Goal: Task Accomplishment & Management: Complete application form

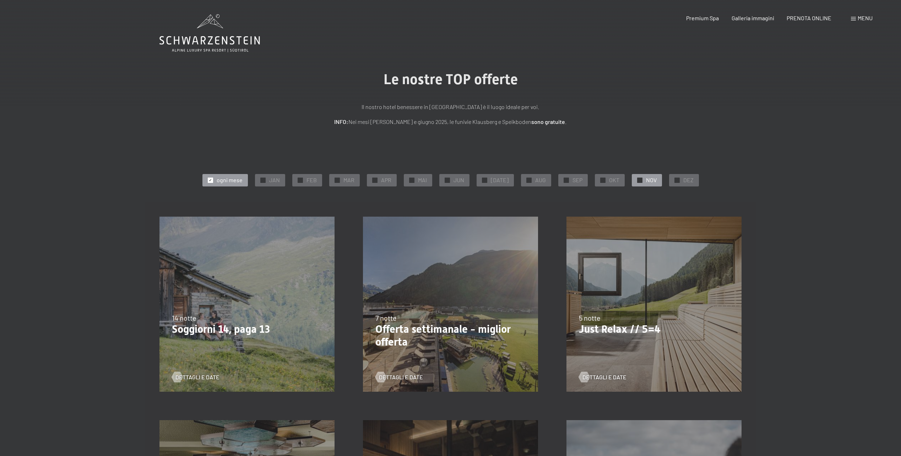
click at [639, 175] on div "✓ NOV" at bounding box center [647, 180] width 30 height 12
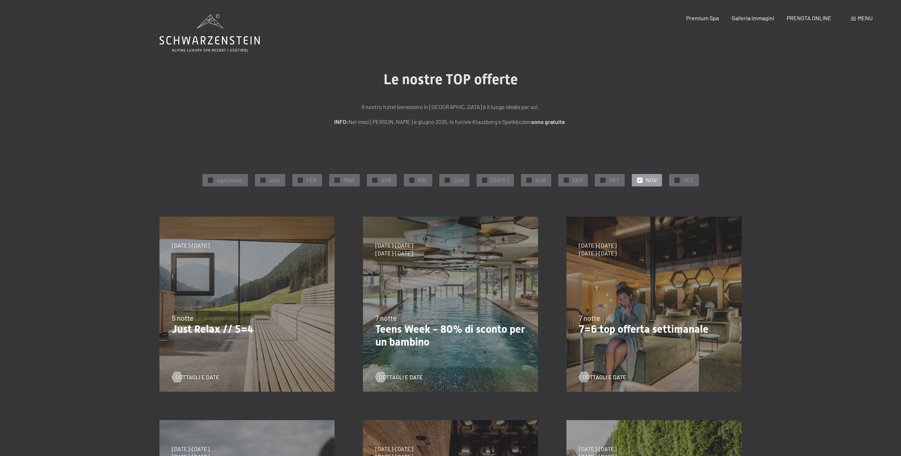
click at [864, 21] on div "Menu" at bounding box center [862, 18] width 22 height 8
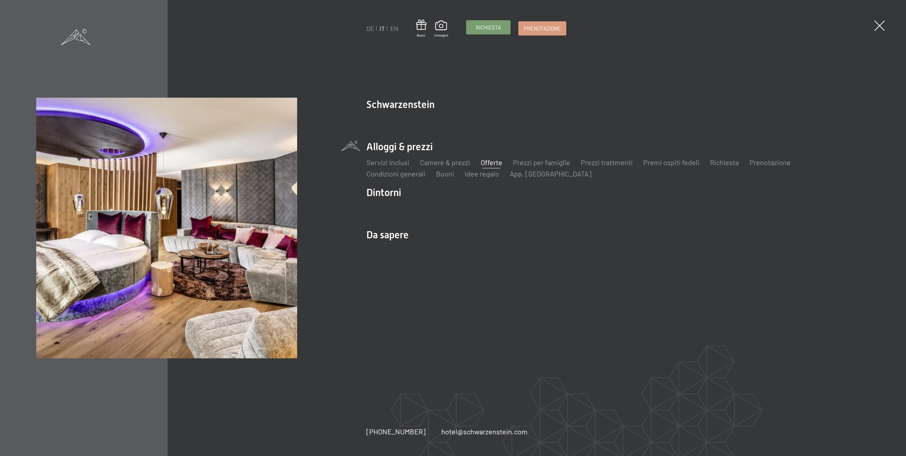
click at [495, 29] on span "Richiesta" at bounding box center [488, 27] width 25 height 7
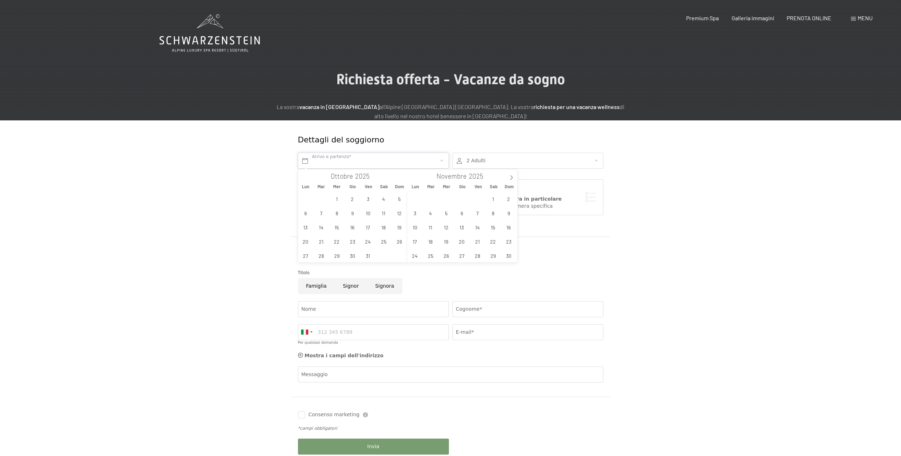
click at [363, 159] on input "text" at bounding box center [373, 161] width 151 height 16
click at [462, 213] on span "6" at bounding box center [462, 213] width 14 height 14
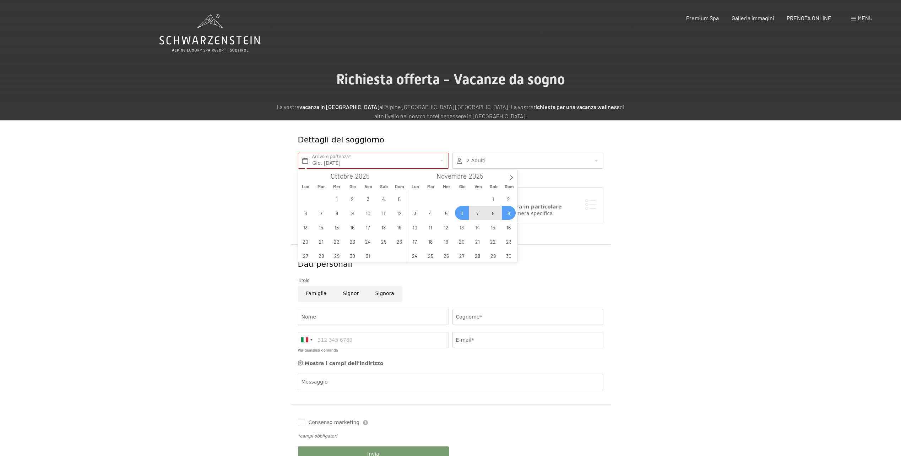
click at [509, 210] on span "9" at bounding box center [509, 213] width 14 height 14
type input "Gio. 06/11/2025 - Dom. 09/11/2025"
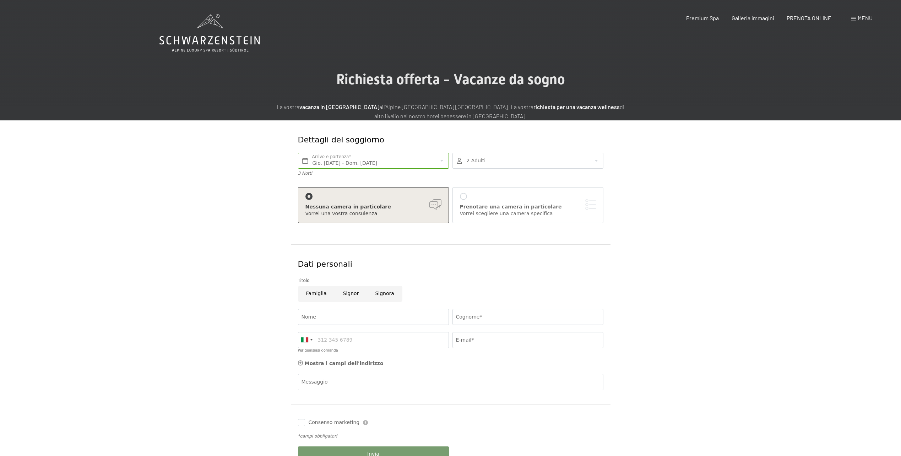
click at [591, 162] on div at bounding box center [527, 161] width 151 height 16
click at [592, 200] on div at bounding box center [591, 204] width 9 height 9
type input "1"
select select
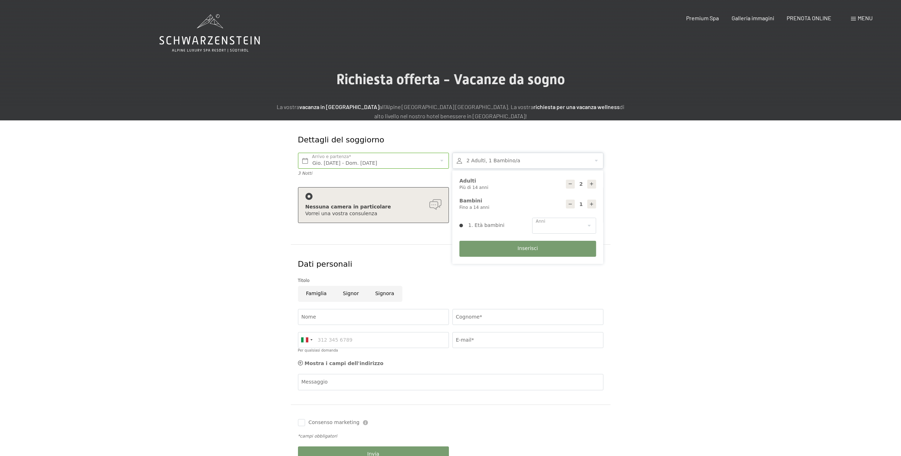
click at [592, 200] on div at bounding box center [591, 204] width 9 height 9
type input "2"
select select
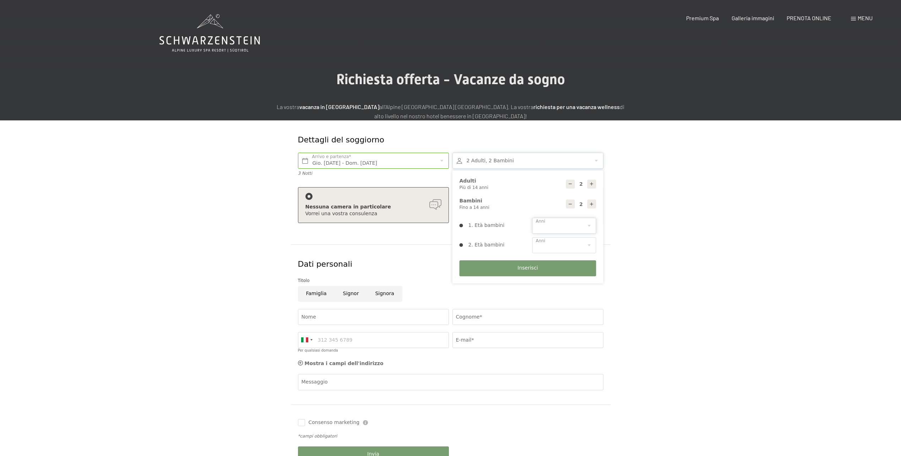
click at [582, 229] on select "0 1 2 3 4 5 6 7 8 9 10 11 12 13 14" at bounding box center [564, 226] width 64 height 16
select select "5"
click at [532, 218] on select "0 1 2 3 4 5 6 7 8 9 10 11 12 13 14" at bounding box center [564, 226] width 64 height 16
click at [592, 249] on select "0 1 2 3 4 5 6 7 8 9 10 11 12 13 14" at bounding box center [564, 245] width 64 height 16
select select "3"
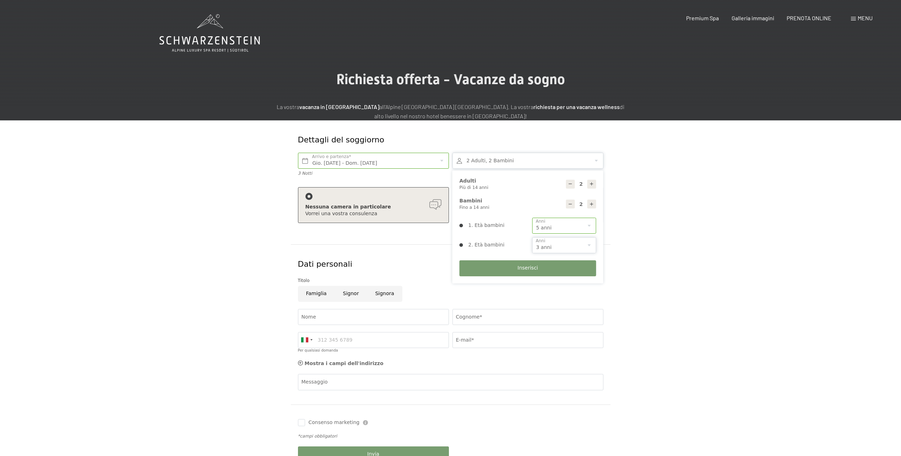
click at [532, 237] on select "0 1 2 3 4 5 6 7 8 9 10 11 12 13 14" at bounding box center [564, 245] width 64 height 16
click at [537, 267] on button "Inserisci" at bounding box center [527, 268] width 137 height 16
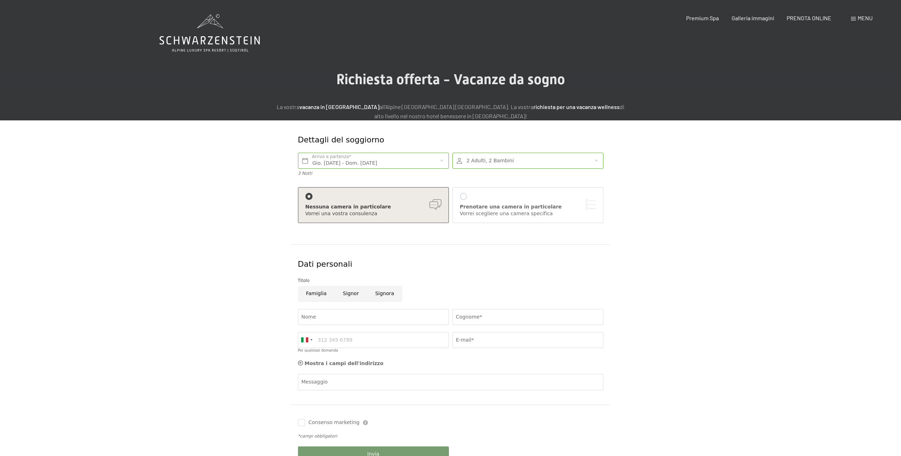
click at [312, 299] on input "Famiglia" at bounding box center [316, 294] width 37 height 16
radio input "true"
click at [320, 316] on input "Nome" at bounding box center [373, 317] width 151 height 16
type input "Tosca"
click at [485, 320] on input "Cognome*" at bounding box center [527, 317] width 151 height 16
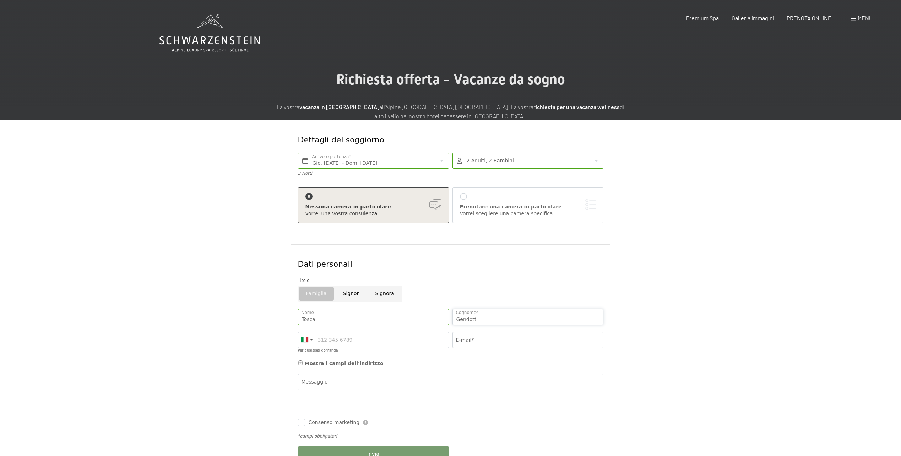
type input "Gendotti"
click at [387, 335] on input "Per qualsiasi domanda" at bounding box center [373, 340] width 151 height 16
type input "0788988842"
click at [483, 334] on input "E-mail*" at bounding box center [527, 340] width 151 height 16
type input "gendotti88@hotmail.com"
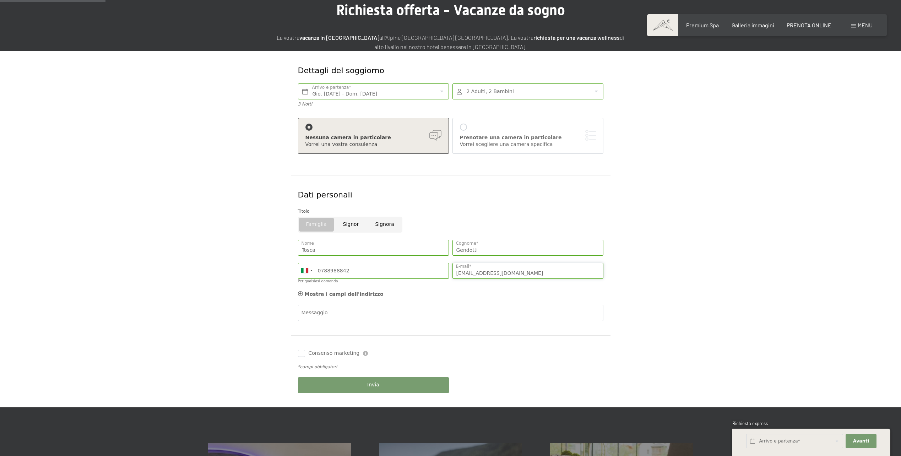
scroll to position [71, 0]
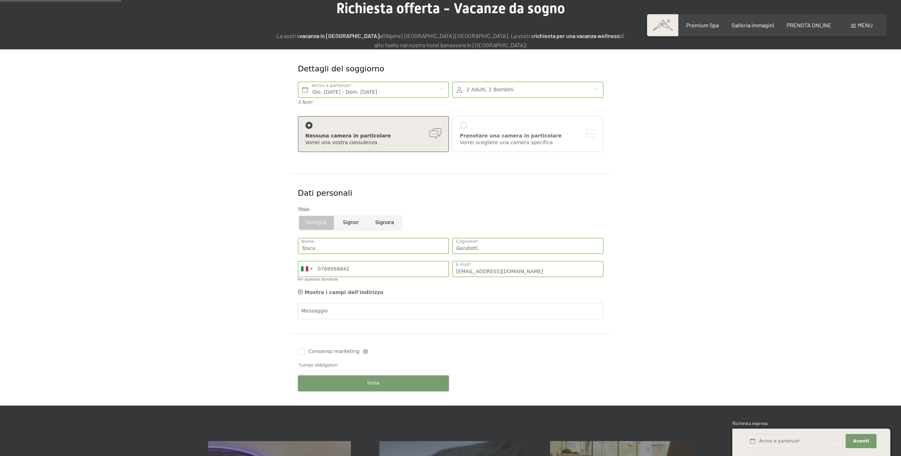
click at [355, 379] on button "Invia" at bounding box center [373, 383] width 151 height 16
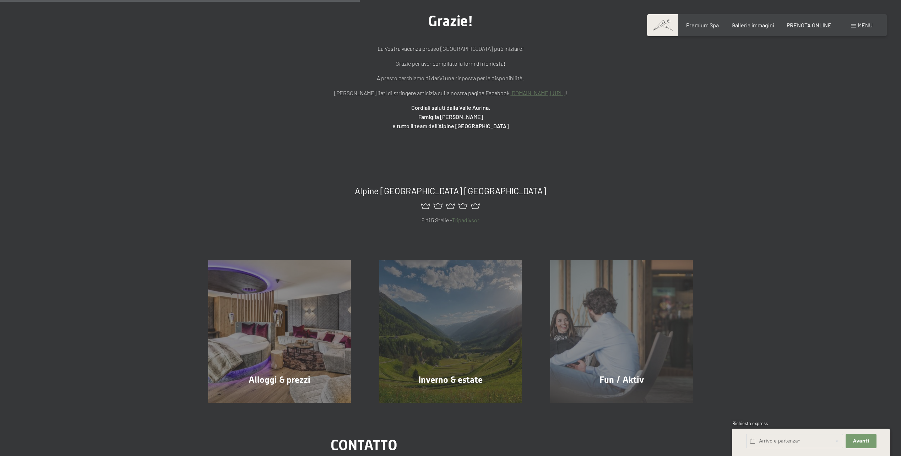
scroll to position [213, 0]
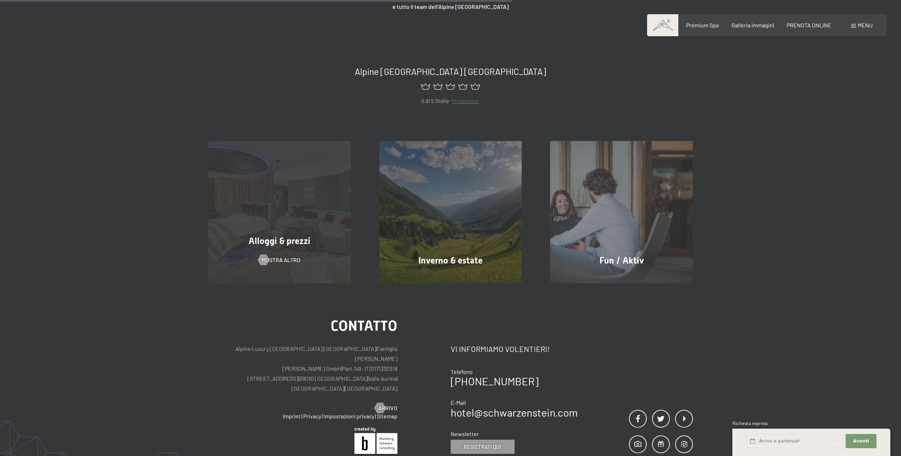
click at [311, 211] on div "Alloggi & prezzi mostra altro" at bounding box center [279, 212] width 171 height 143
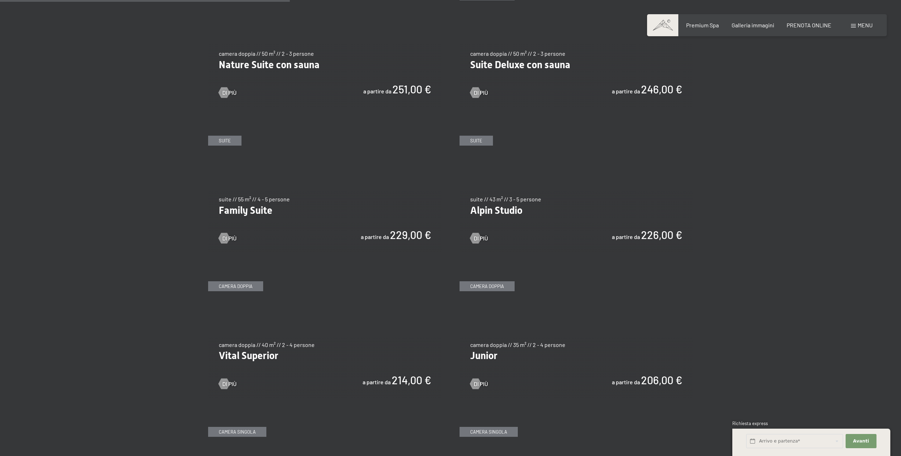
scroll to position [675, 0]
